Goal: Information Seeking & Learning: Learn about a topic

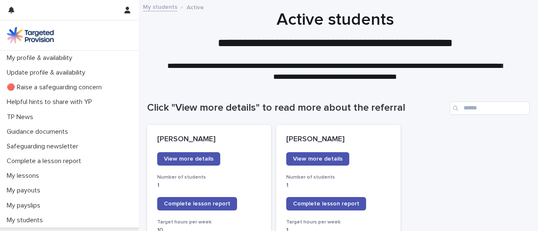
scroll to position [125, 0]
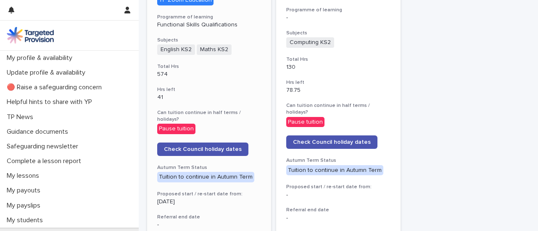
scroll to position [365, 0]
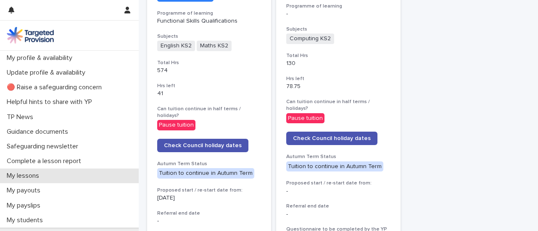
click at [31, 180] on p "My lessons" at bounding box center [24, 176] width 42 height 8
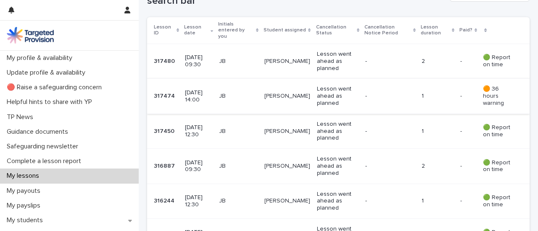
scroll to position [182, 0]
click at [483, 88] on p "🟠 36 hours warning" at bounding box center [499, 95] width 33 height 21
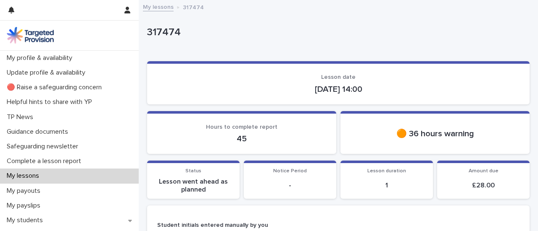
scroll to position [43, 0]
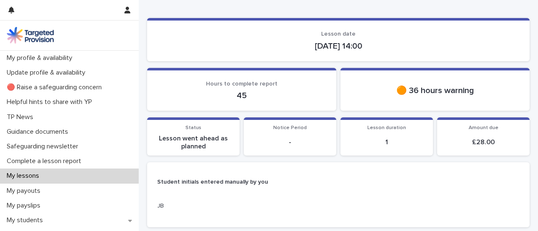
click at [396, 92] on p "🟠 36 hours warning" at bounding box center [434, 91] width 169 height 10
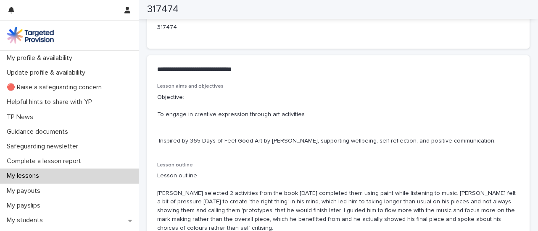
scroll to position [567, 0]
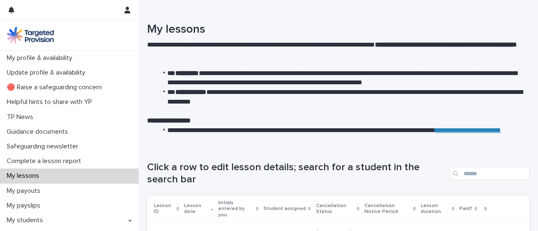
scroll to position [3, 0]
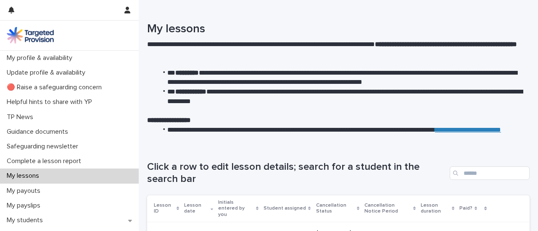
click at [202, 105] on li "**********" at bounding box center [340, 96] width 366 height 19
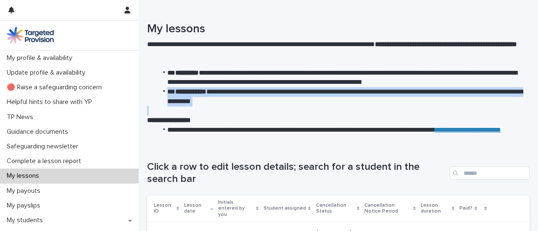
click at [202, 105] on li "**********" at bounding box center [340, 96] width 366 height 19
click at [228, 113] on p at bounding box center [335, 111] width 376 height 10
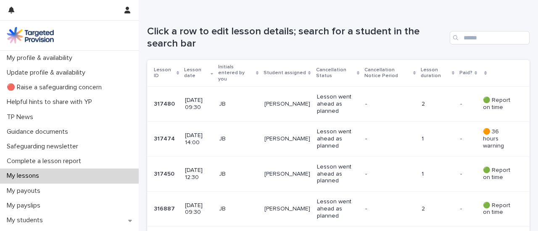
scroll to position [147, 0]
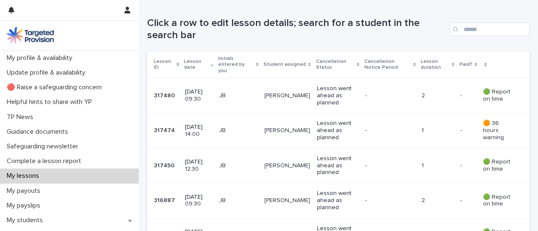
click at [83, 173] on div "My lessons" at bounding box center [69, 176] width 139 height 15
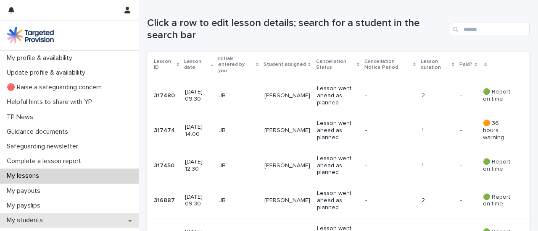
click at [71, 219] on div "My students" at bounding box center [69, 220] width 139 height 15
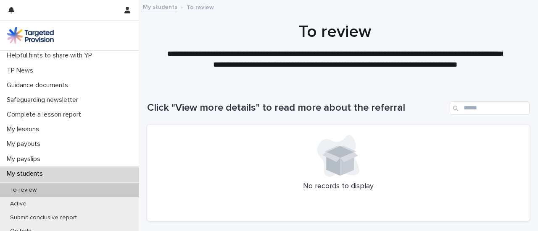
scroll to position [47, 0]
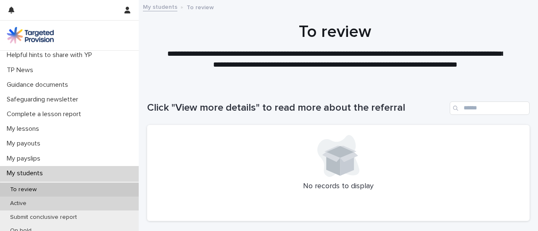
click at [45, 201] on div "Active" at bounding box center [69, 204] width 139 height 14
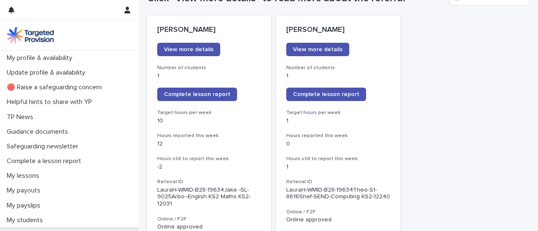
scroll to position [110, 0]
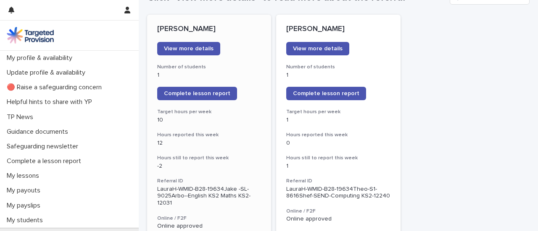
click at [219, 203] on p "LauraH-WMID-B28-19634Jake -SL-9025Arbo--English KS2 Maths KS2-12031" at bounding box center [209, 196] width 104 height 21
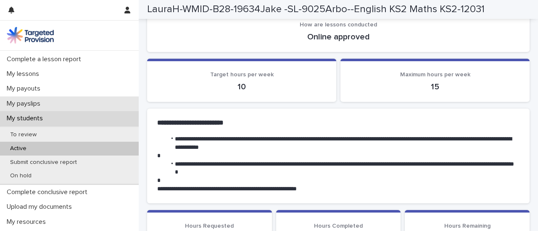
scroll to position [100, 0]
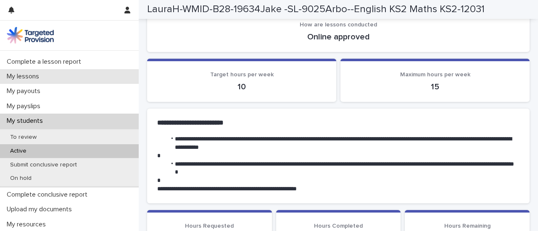
click at [41, 76] on p "My lessons" at bounding box center [24, 77] width 42 height 8
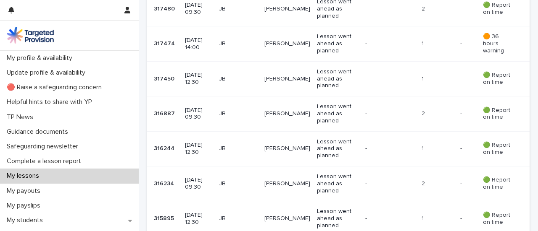
scroll to position [234, 0]
click at [238, 155] on td "JB" at bounding box center [237, 148] width 45 height 35
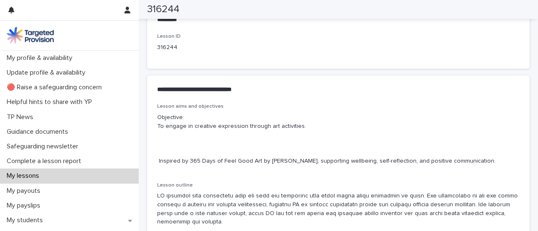
scroll to position [433, 0]
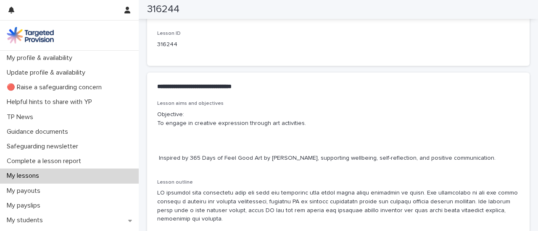
click at [277, 145] on p "Objective: To engage in creative expression through art activities. Inspired by…" at bounding box center [338, 136] width 362 height 52
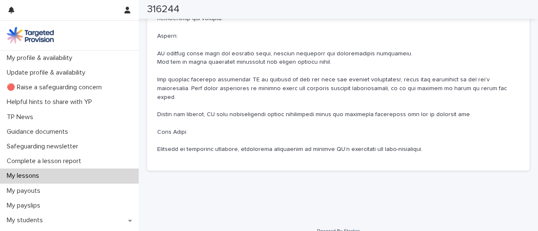
scroll to position [638, 0]
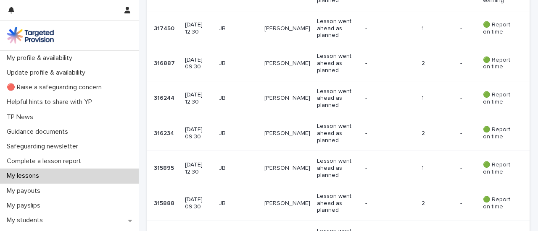
scroll to position [287, 0]
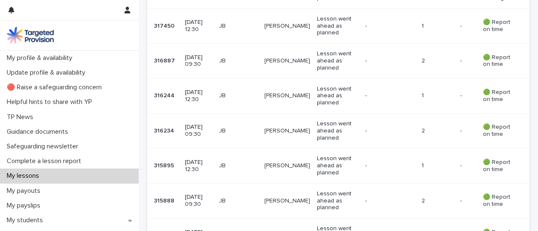
click at [252, 92] on p "JB" at bounding box center [238, 95] width 39 height 7
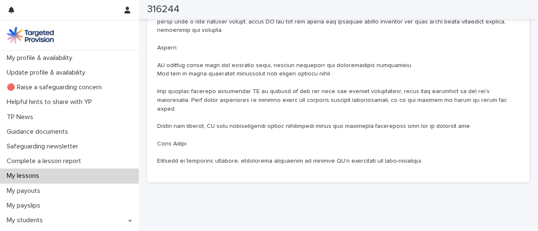
scroll to position [585, 0]
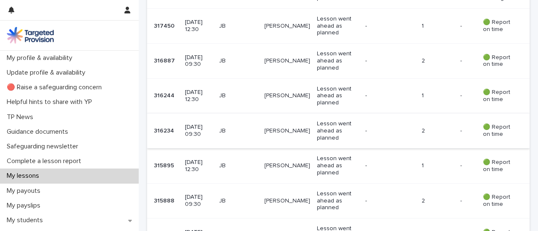
scroll to position [286, 0]
click at [212, 124] on p "09 September 2025 09:30" at bounding box center [198, 131] width 27 height 14
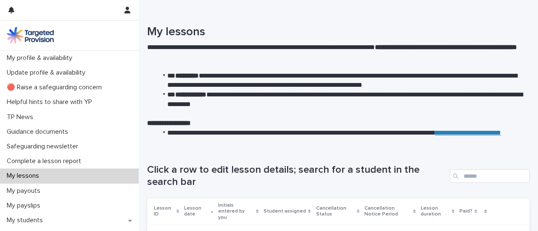
click at [68, 177] on div "My lessons" at bounding box center [69, 176] width 139 height 15
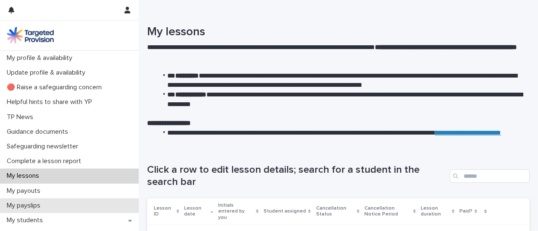
scroll to position [45, 0]
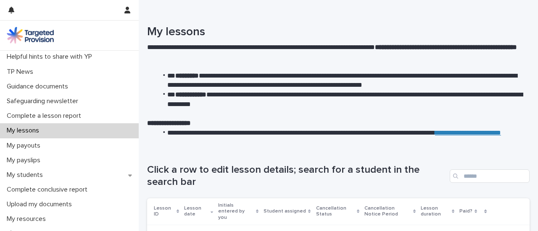
click at [34, 129] on p "My lessons" at bounding box center [24, 131] width 42 height 8
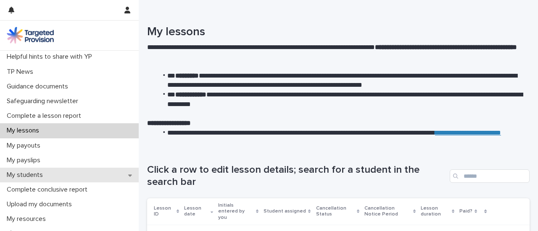
click at [37, 170] on div "My students" at bounding box center [69, 175] width 139 height 15
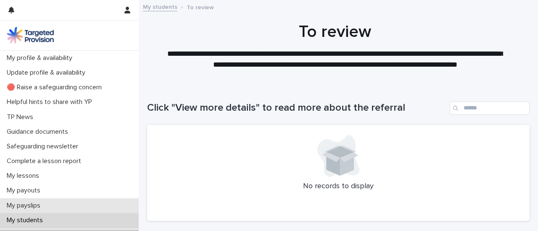
scroll to position [63, 0]
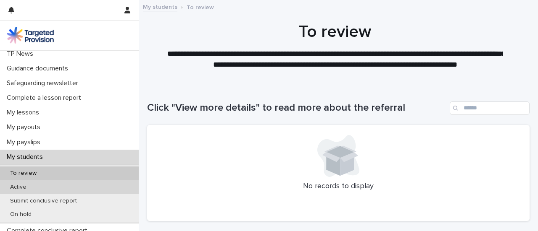
click at [38, 185] on div "Active" at bounding box center [69, 188] width 139 height 14
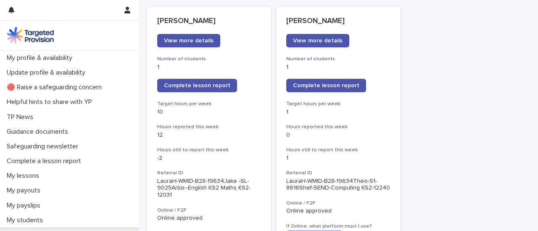
scroll to position [125, 0]
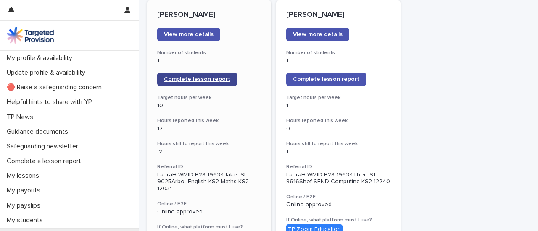
click at [173, 73] on link "Complete lesson report" at bounding box center [197, 79] width 80 height 13
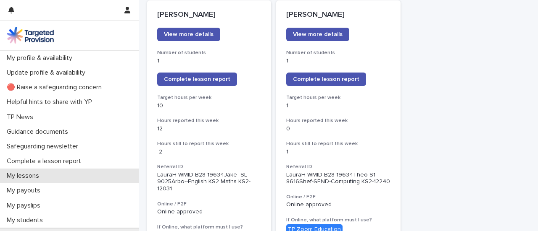
click at [60, 177] on div "My lessons" at bounding box center [69, 176] width 139 height 15
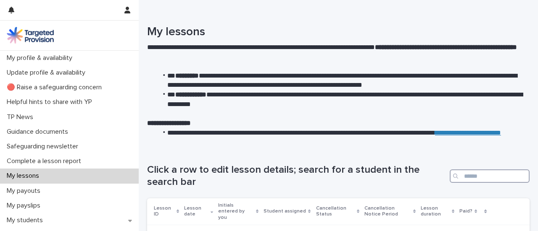
click at [457, 176] on input "Search" at bounding box center [489, 176] width 80 height 13
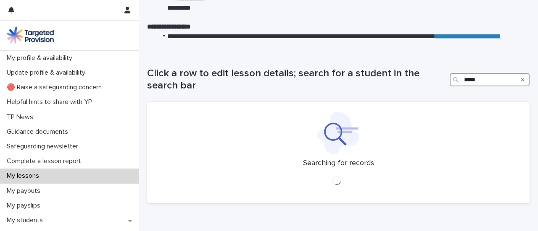
scroll to position [101, 0]
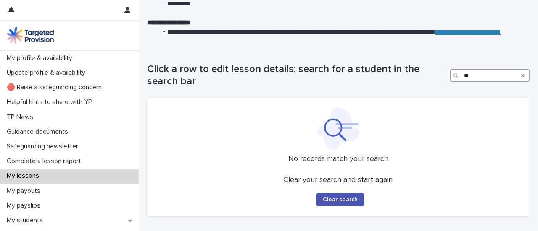
type input "*"
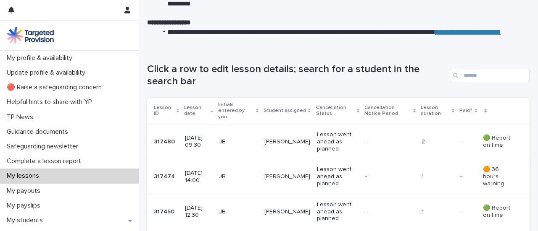
click at [370, 88] on div "Click a row to edit lesson details; search for a student in the search bar" at bounding box center [338, 72] width 382 height 51
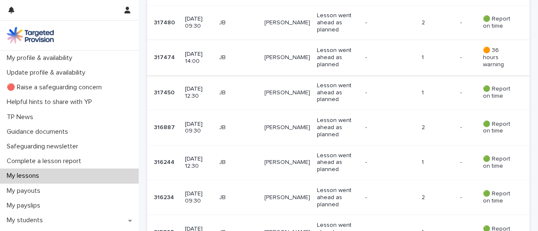
scroll to position [232, 0]
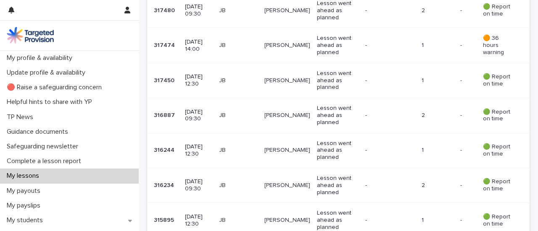
click at [195, 146] on p "09 September 2025 12:30" at bounding box center [198, 151] width 27 height 14
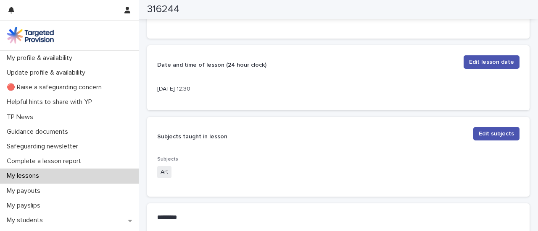
scroll to position [234, 0]
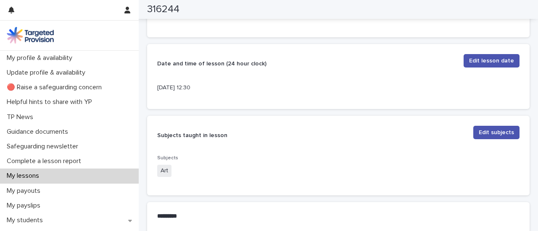
drag, startPoint x: 195, startPoint y: 146, endPoint x: 180, endPoint y: 145, distance: 15.1
click at [180, 145] on p "Subjects taught in lesson" at bounding box center [311, 135] width 309 height 19
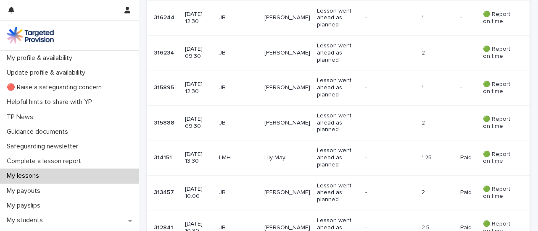
scroll to position [366, 0]
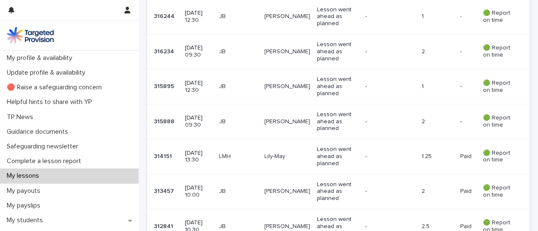
click at [202, 111] on div "08 September 2025 09:30" at bounding box center [198, 121] width 27 height 21
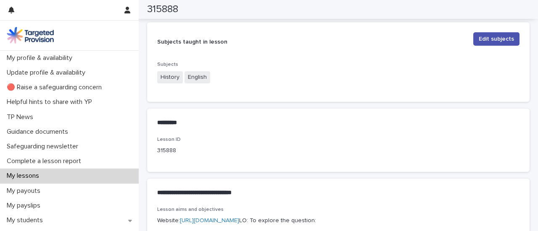
scroll to position [330, 0]
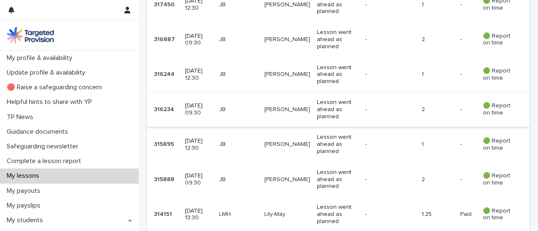
scroll to position [308, 0]
click at [206, 105] on p "09 September 2025 09:30" at bounding box center [198, 110] width 27 height 14
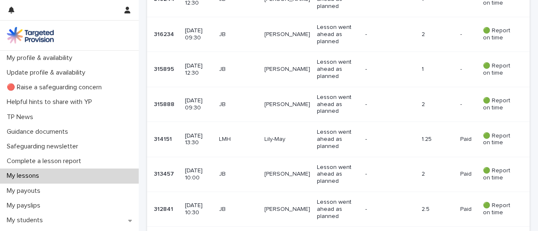
scroll to position [384, 0]
click at [207, 64] on p "08 September 2025 12:30" at bounding box center [198, 69] width 27 height 14
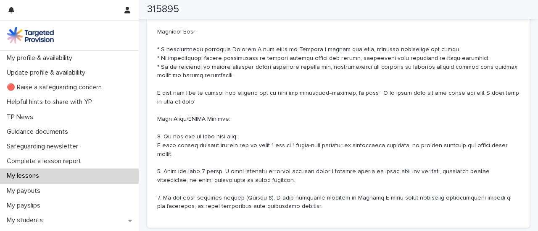
scroll to position [624, 0]
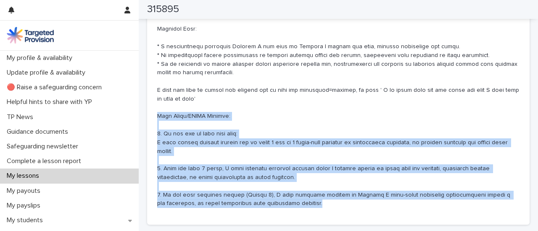
drag, startPoint x: 286, startPoint y: 204, endPoint x: 156, endPoint y: 116, distance: 156.3
click at [156, 116] on div "Lesson aims and objectives LO: To baseline arithmetic and written methods appli…" at bounding box center [338, 68] width 382 height 315
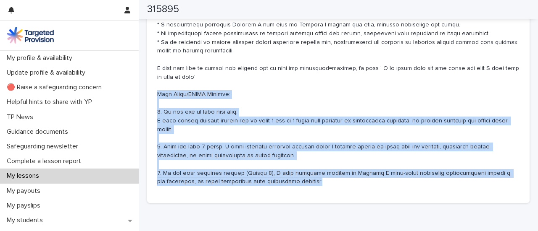
scroll to position [646, 0]
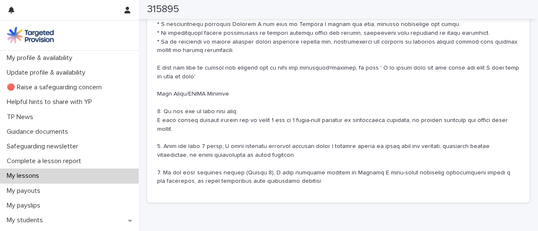
click at [167, 10] on h2 "315895" at bounding box center [163, 9] width 32 height 12
copy div "315895"
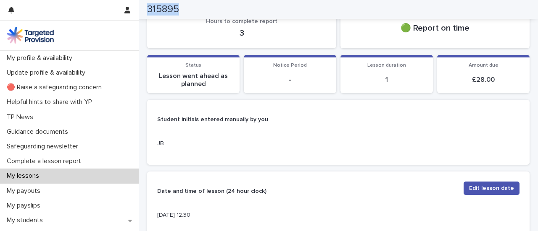
scroll to position [0, 0]
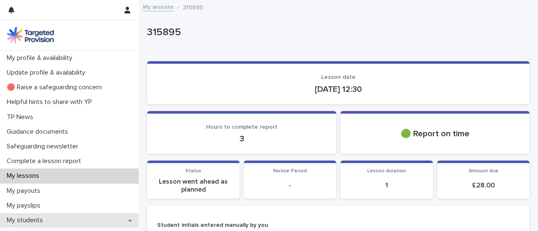
click at [53, 219] on div "My students" at bounding box center [69, 220] width 139 height 15
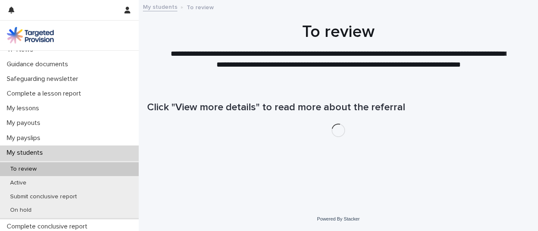
scroll to position [68, 0]
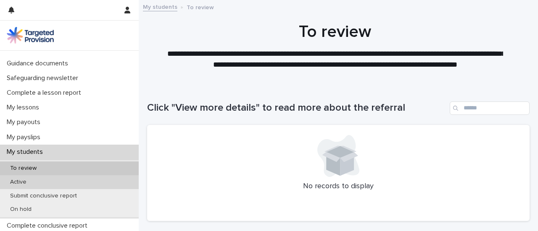
click at [54, 179] on div "Active" at bounding box center [69, 183] width 139 height 14
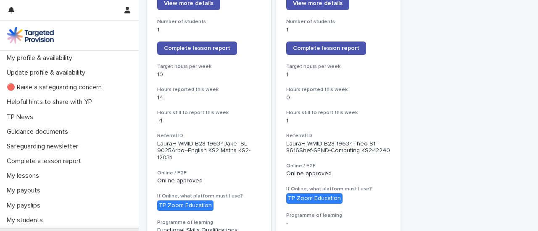
scroll to position [156, 0]
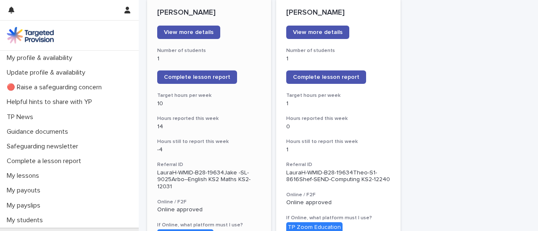
scroll to position [126, 0]
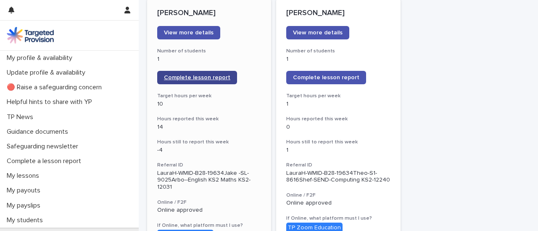
click at [195, 78] on span "Complete lesson report" at bounding box center [197, 78] width 66 height 6
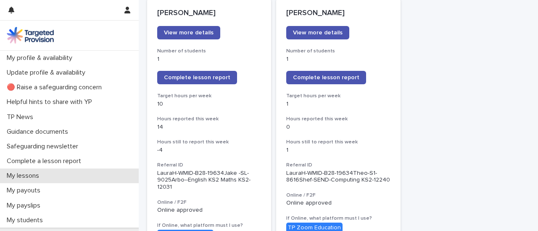
click at [24, 178] on p "My lessons" at bounding box center [24, 176] width 42 height 8
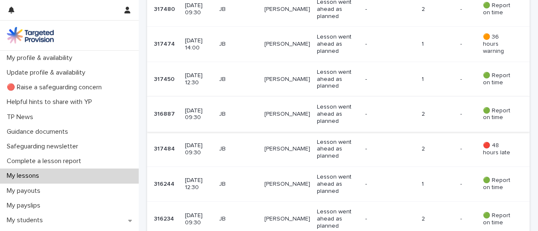
scroll to position [236, 0]
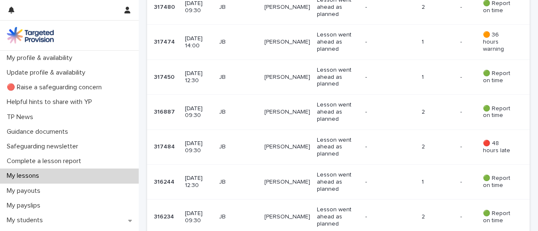
click at [205, 70] on p "[DATE] 12:30" at bounding box center [198, 77] width 27 height 14
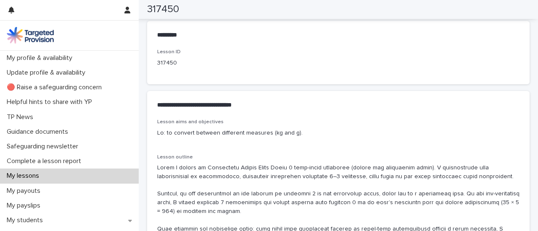
scroll to position [449, 0]
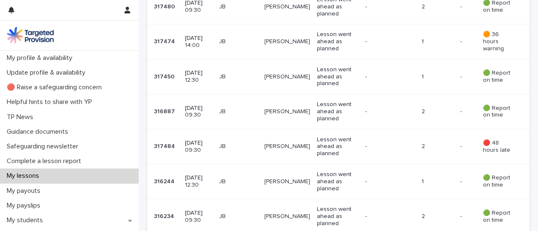
scroll to position [237, 0]
click at [247, 164] on td "JB" at bounding box center [237, 181] width 45 height 35
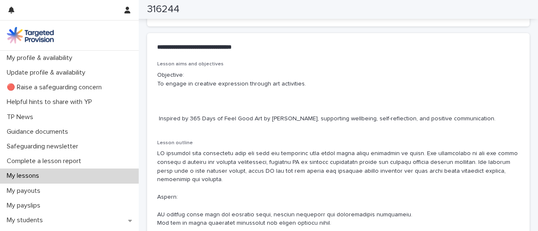
scroll to position [473, 0]
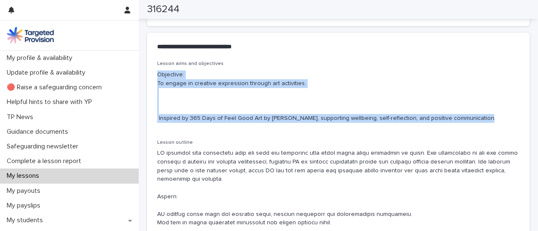
drag, startPoint x: 157, startPoint y: 73, endPoint x: 492, endPoint y: 121, distance: 337.6
click at [492, 121] on p "Objective: To engage in creative expression through art activities. Inspired by…" at bounding box center [338, 97] width 362 height 52
copy p "Objective: To engage in creative expression through art activities. Inspired by…"
